Goal: Navigation & Orientation: Understand site structure

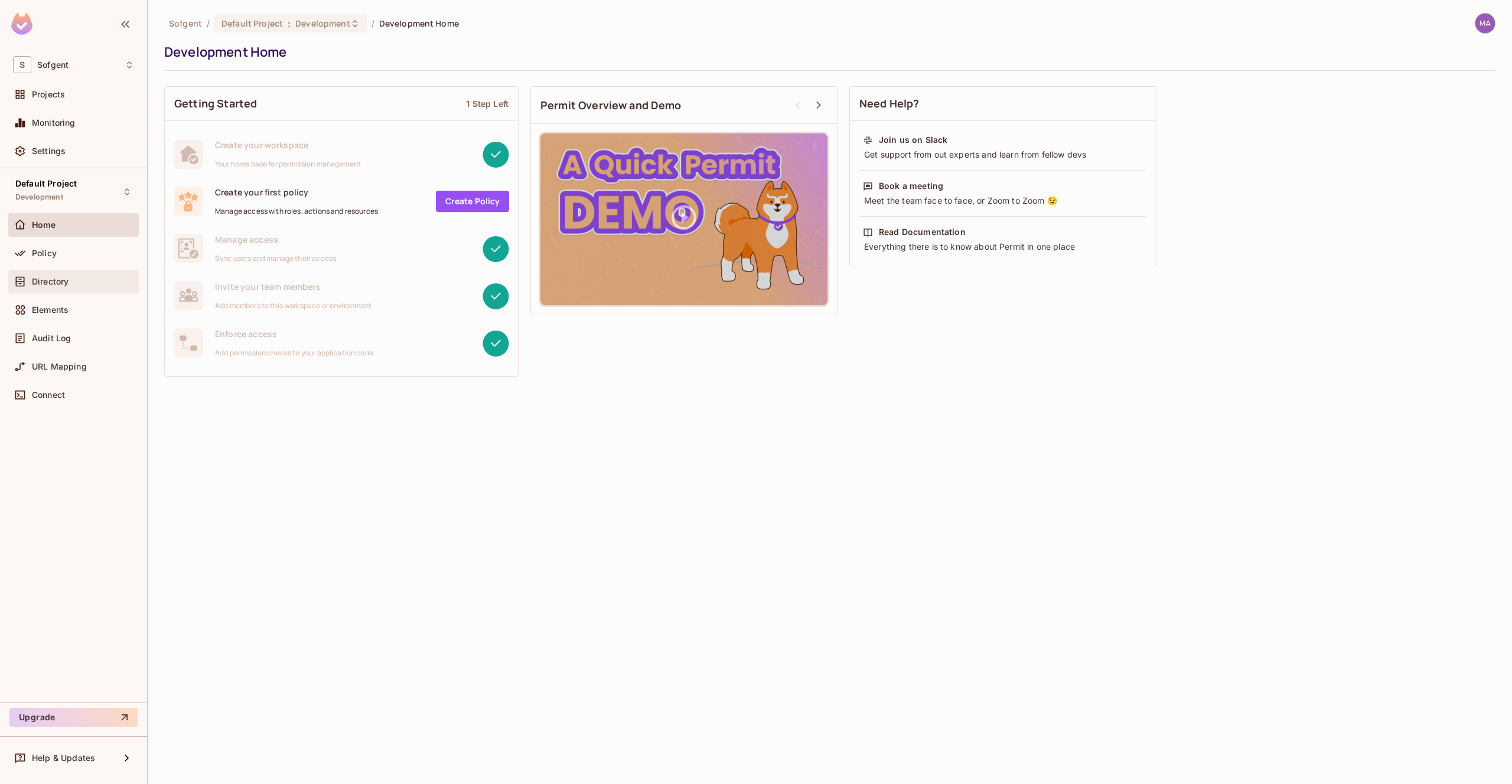
click at [42, 285] on span "Directory" at bounding box center [51, 282] width 37 height 9
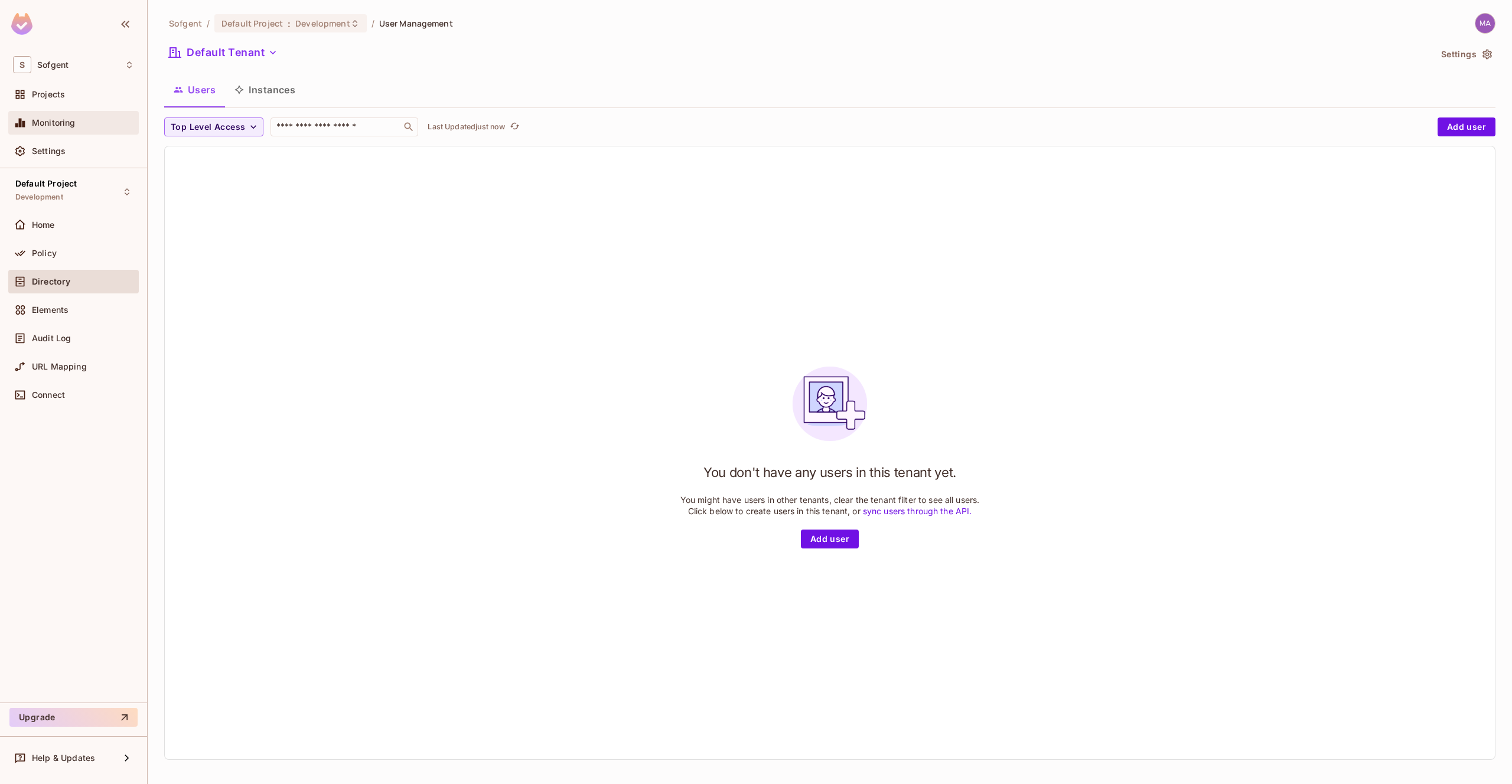
click at [57, 119] on span "Monitoring" at bounding box center [54, 123] width 44 height 9
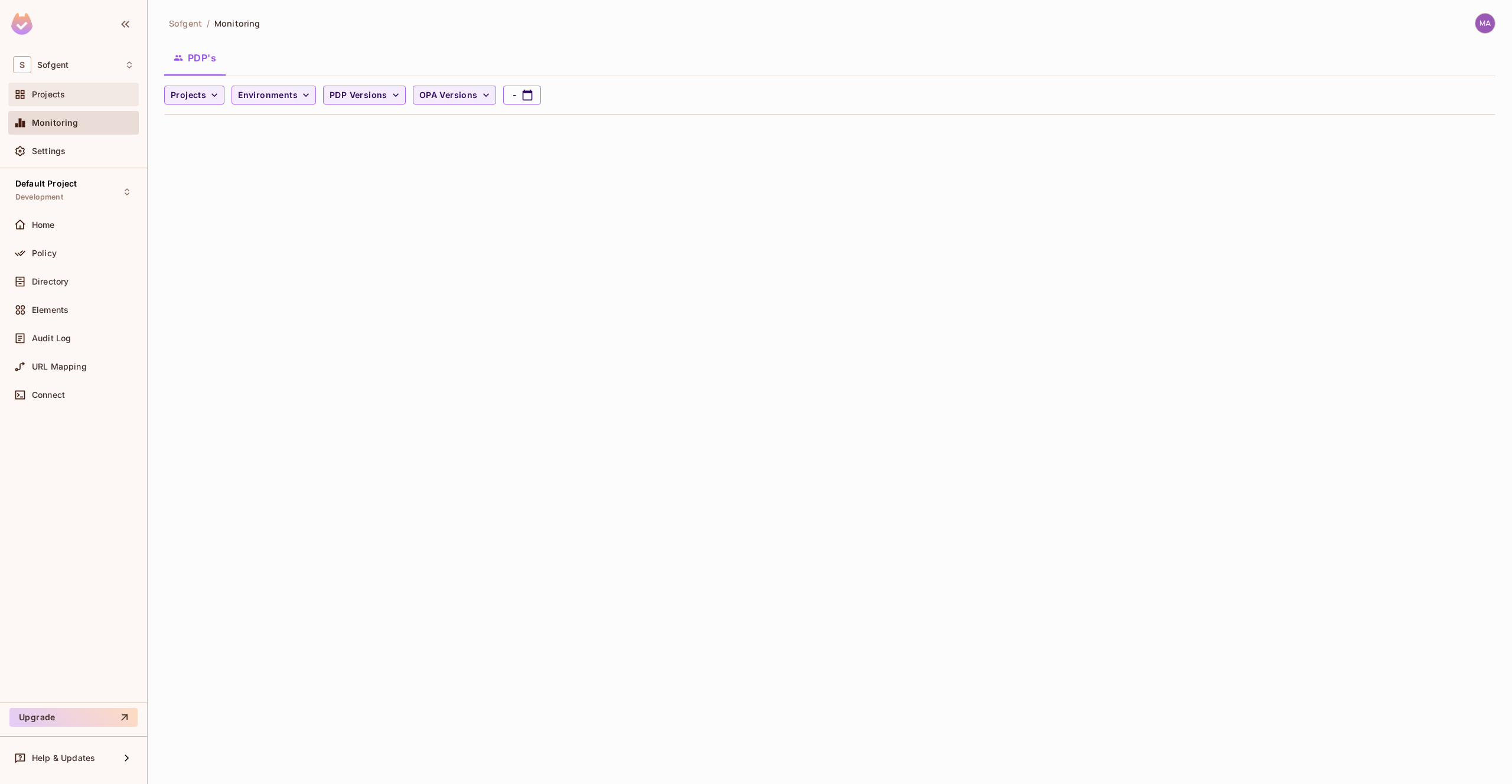
click at [64, 93] on span "Projects" at bounding box center [48, 94] width 33 height 9
